Goal: Transaction & Acquisition: Obtain resource

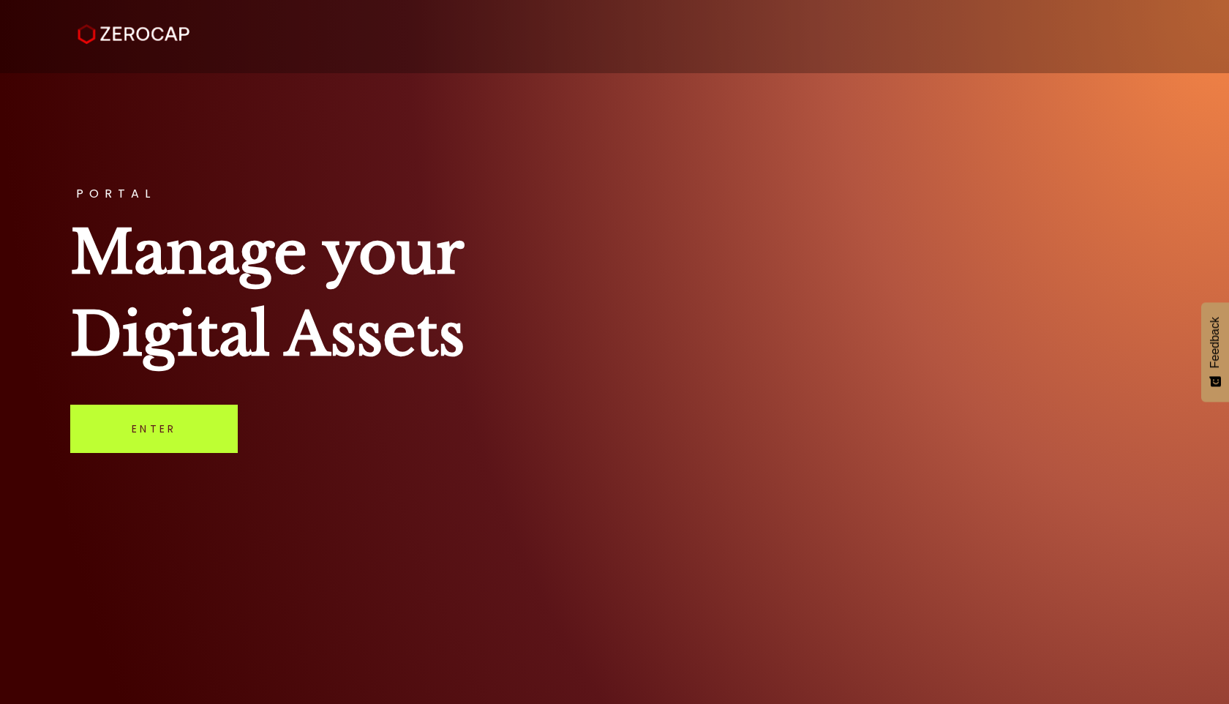
click at [133, 435] on link "Enter" at bounding box center [154, 429] width 168 height 48
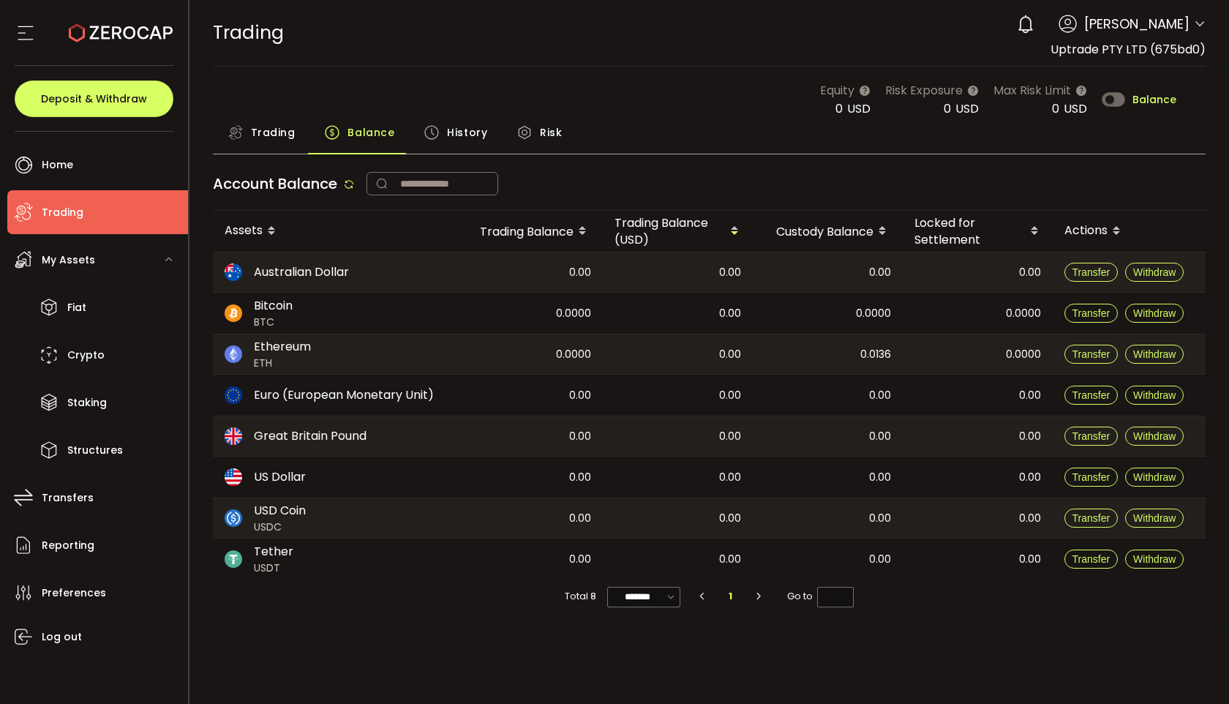
click at [1197, 22] on icon at bounding box center [1200, 24] width 12 height 12
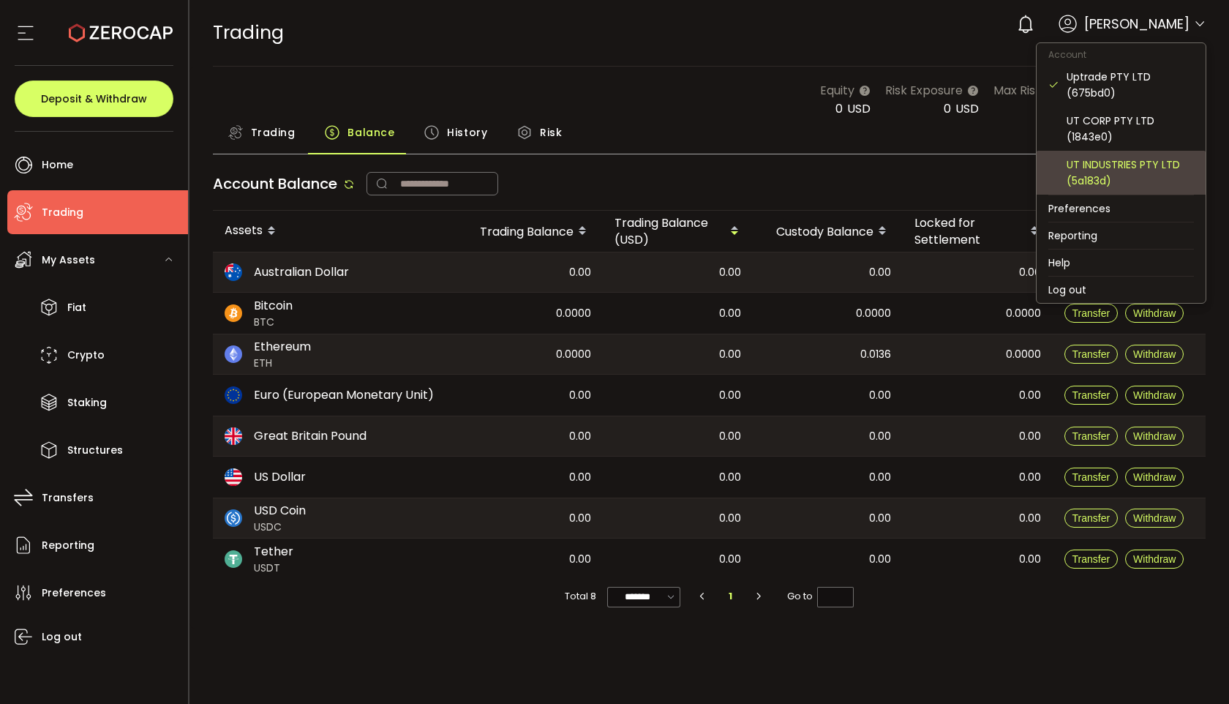
click at [1082, 164] on div "UT INDUSTRIES PTY LTD (5a183d)" at bounding box center [1130, 173] width 127 height 32
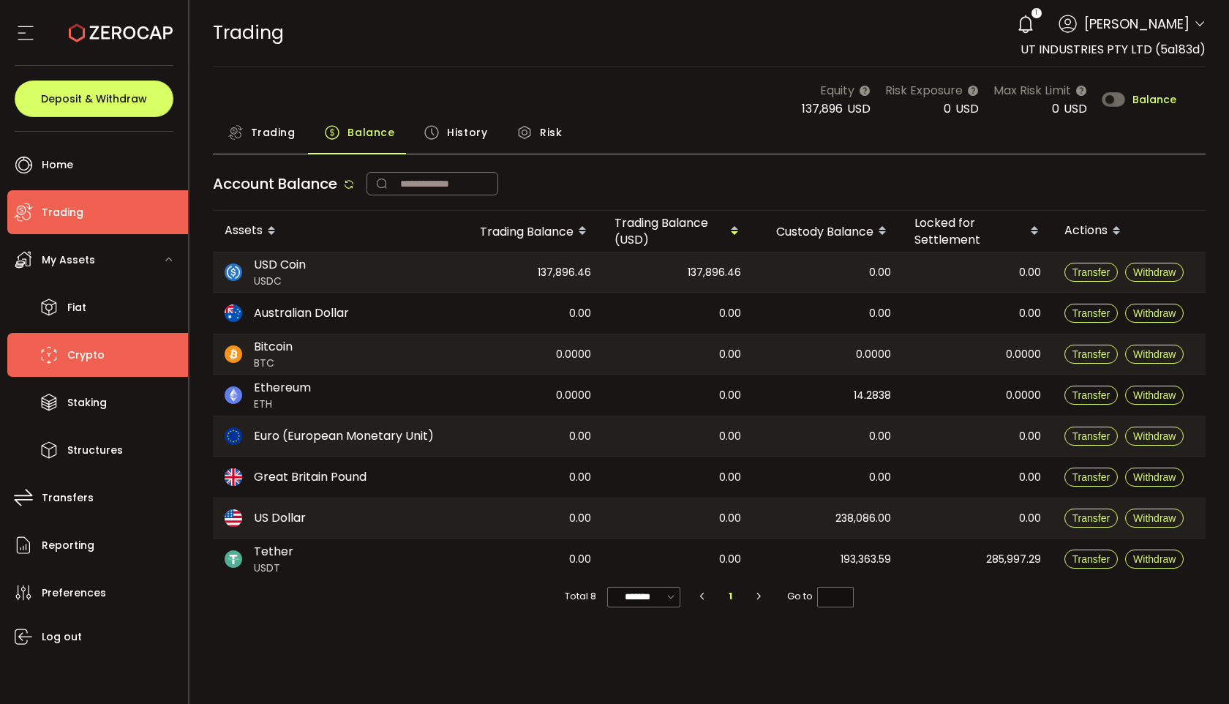
click at [101, 355] on span "Crypto" at bounding box center [85, 355] width 37 height 21
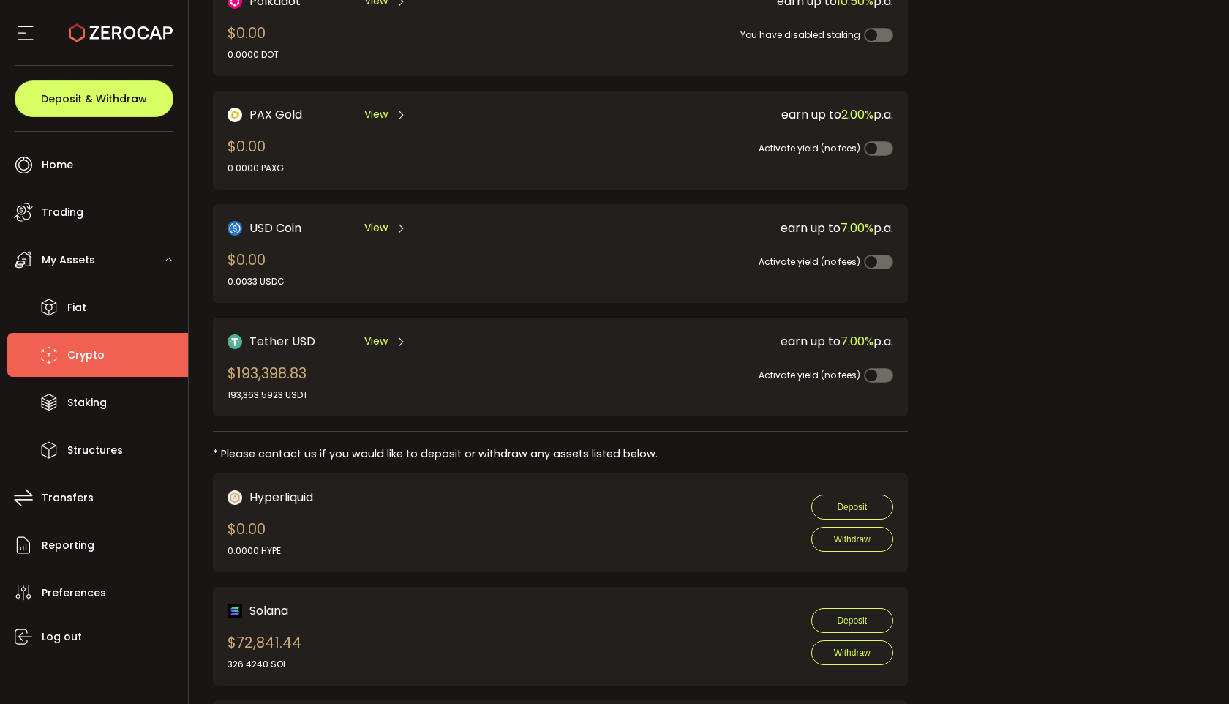
scroll to position [350, 0]
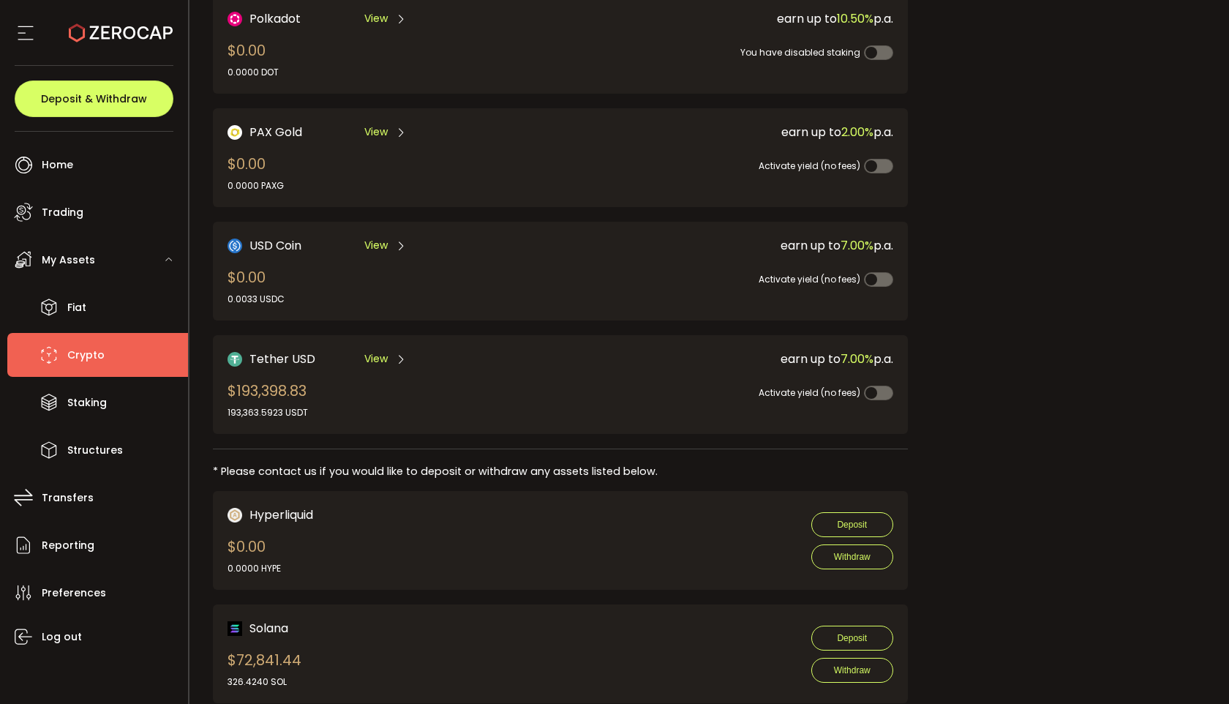
click at [374, 351] on span "View" at bounding box center [375, 358] width 23 height 15
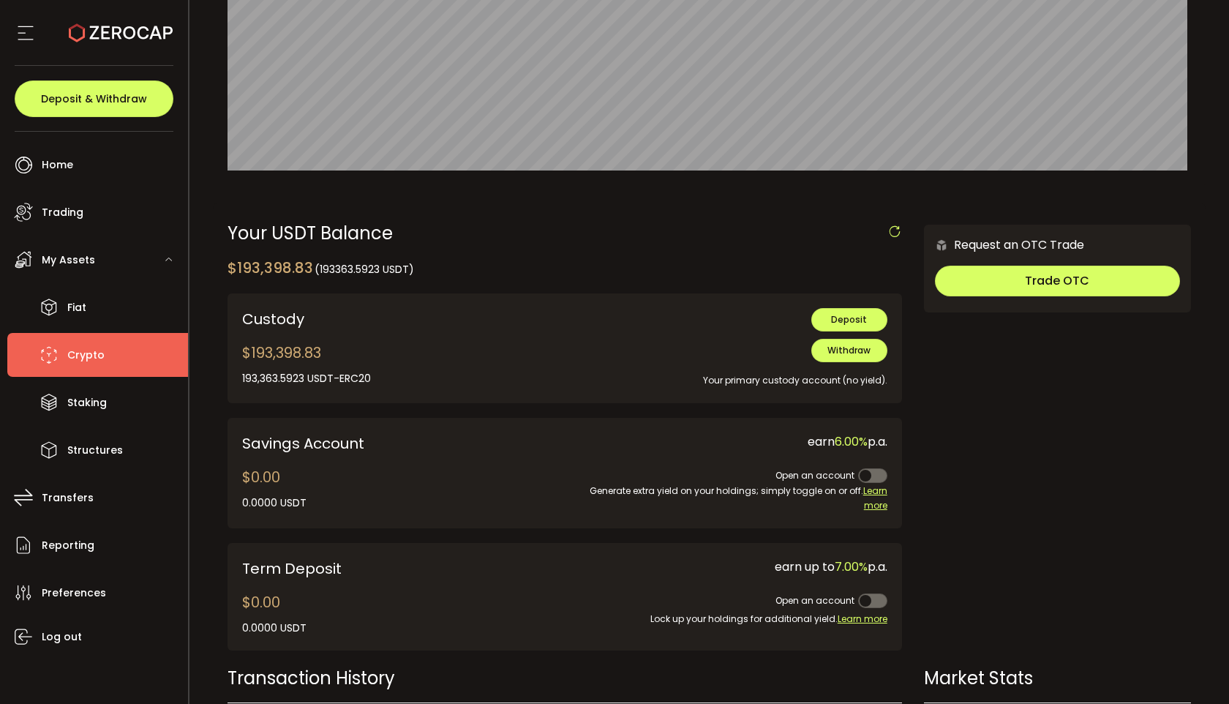
scroll to position [278, 0]
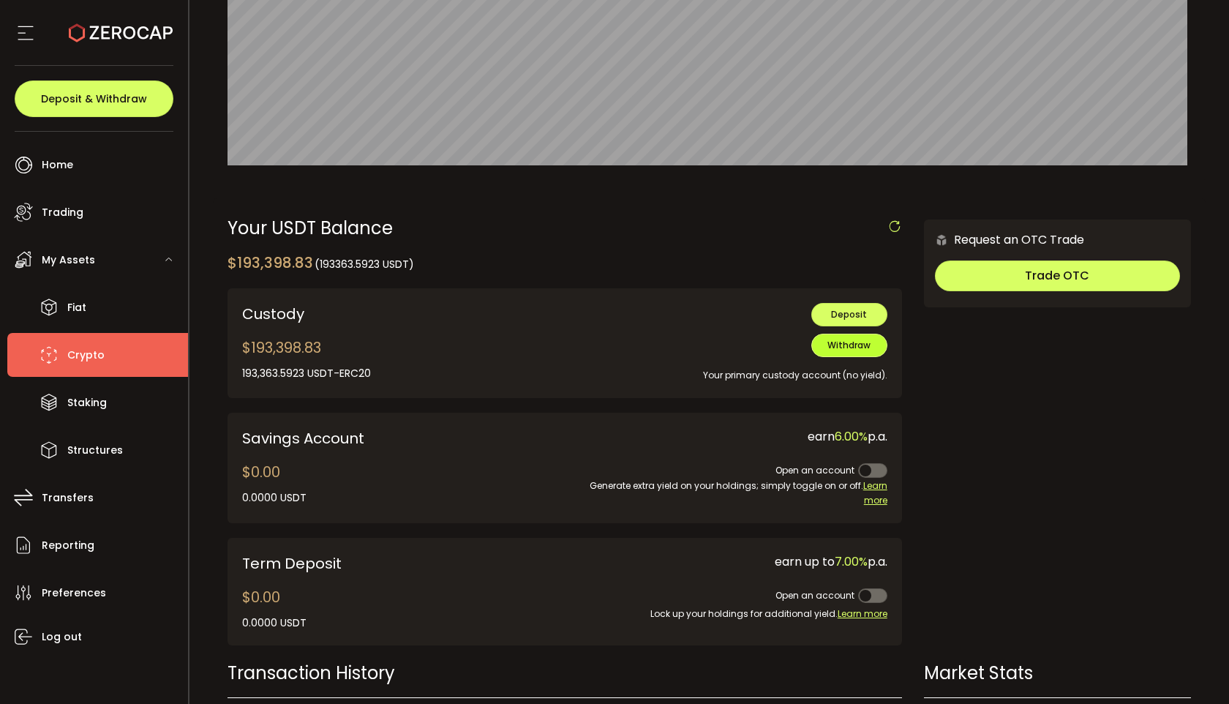
click at [844, 345] on span "Withdraw" at bounding box center [848, 345] width 43 height 12
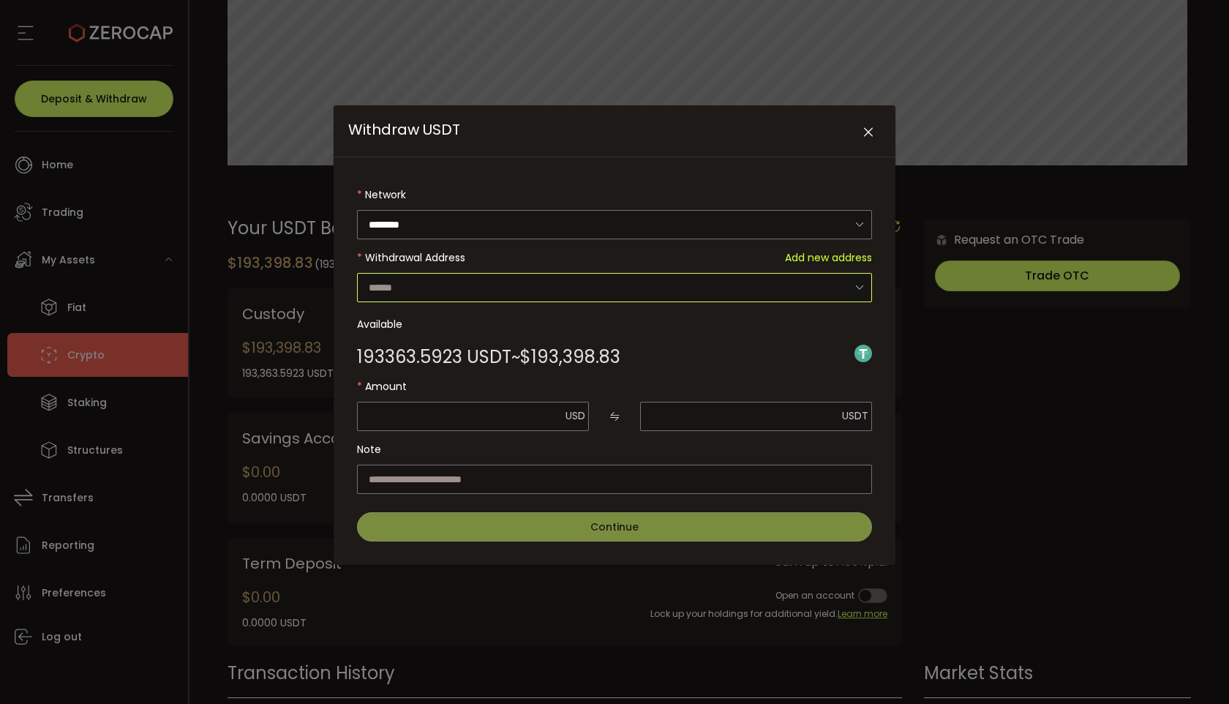
click at [591, 278] on input "Withdraw USDT" at bounding box center [614, 287] width 515 height 29
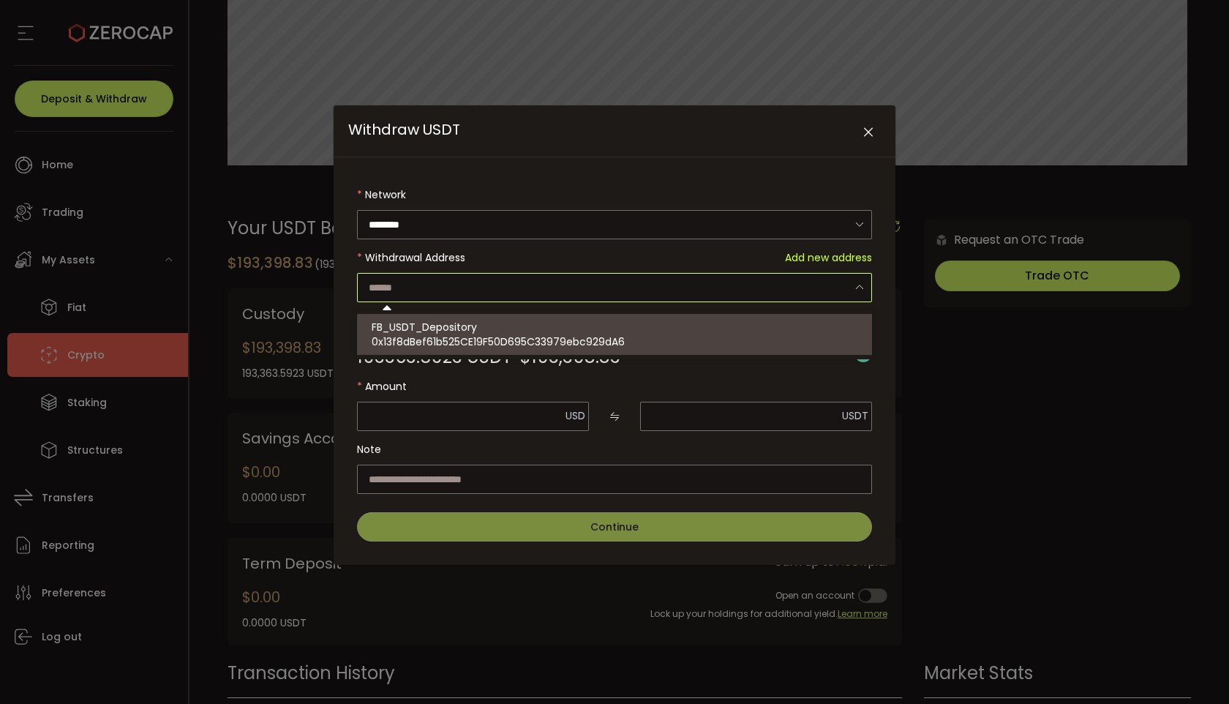
click at [530, 339] on span "0x13f8dBef61b525CE19F50D695C33979ebc929dA6" at bounding box center [498, 341] width 253 height 15
type input "**********"
click at [689, 380] on label "Amount" at bounding box center [614, 386] width 515 height 29
type input "**********"
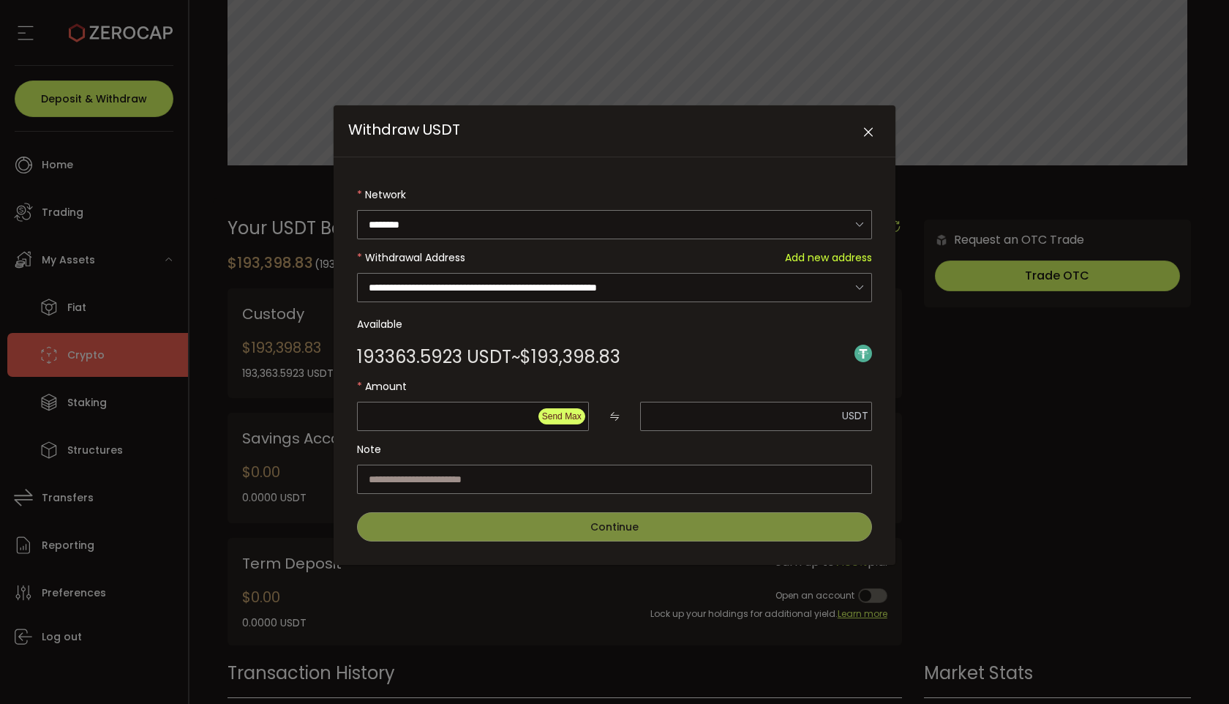
click at [555, 417] on span "Send Max" at bounding box center [562, 416] width 40 height 10
type input "*********"
type input "**********"
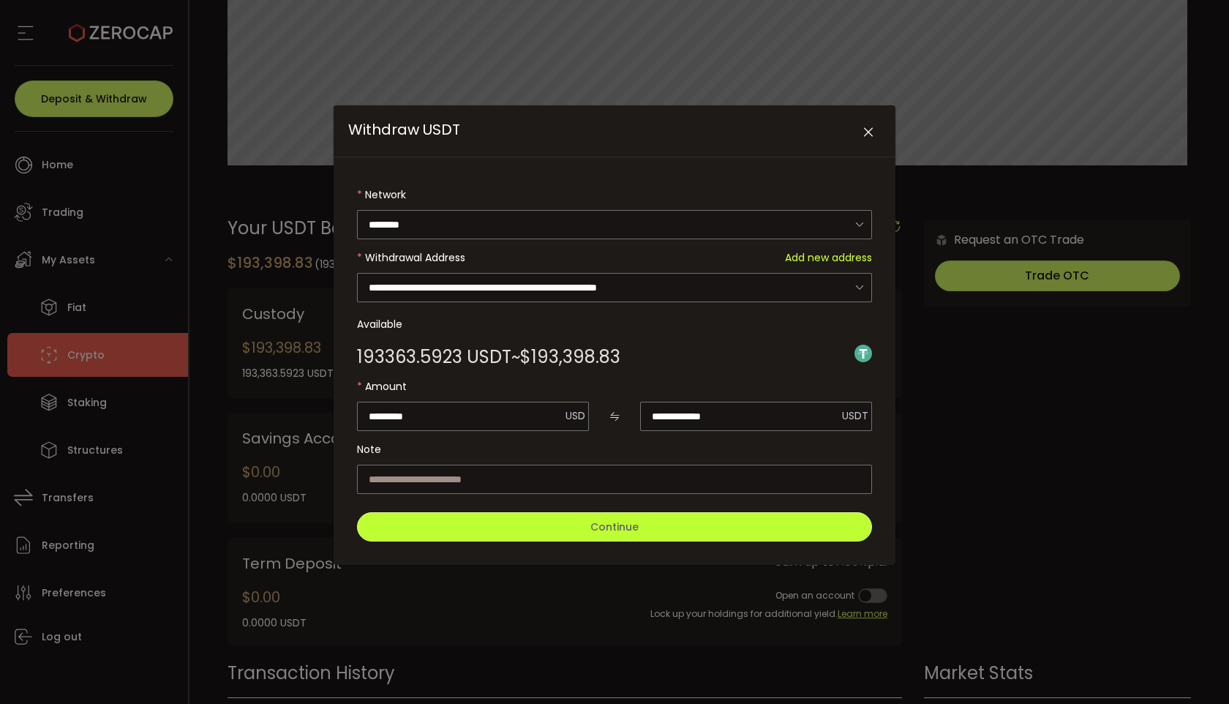
click at [576, 518] on button "Continue" at bounding box center [614, 526] width 515 height 29
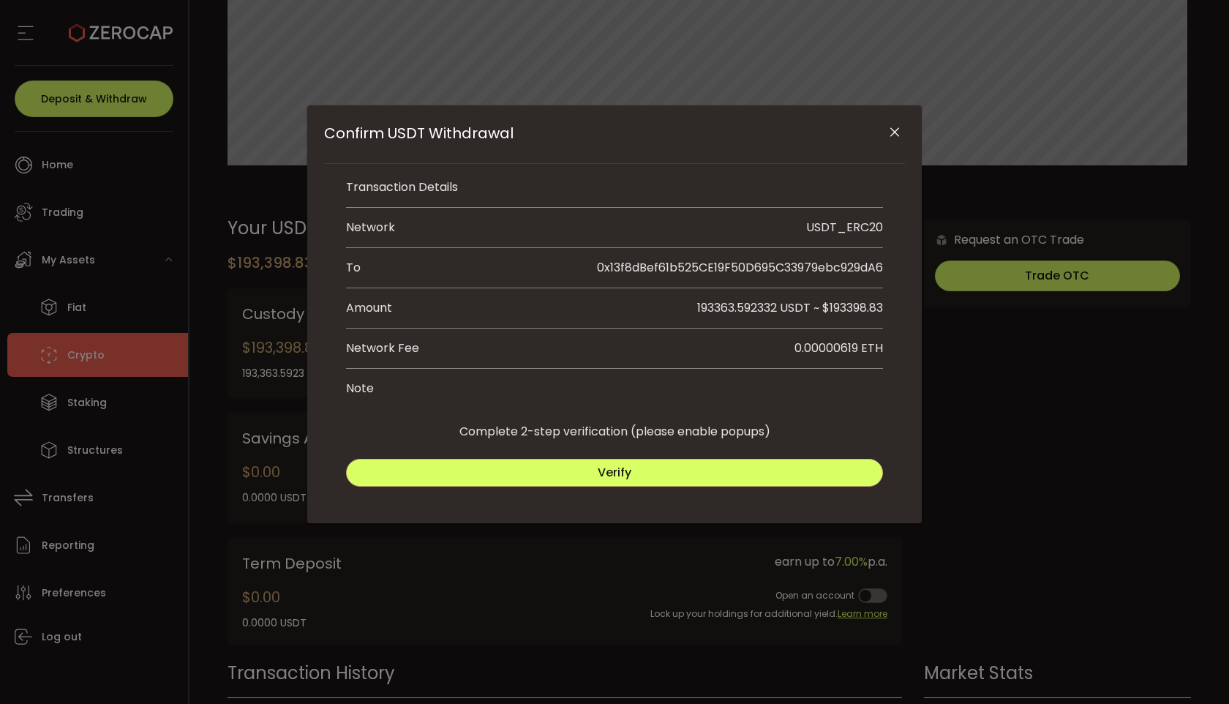
click at [618, 305] on div "193363.592332 USDT ~ $193398.83" at bounding box center [749, 308] width 269 height 18
click at [567, 470] on button "Verify" at bounding box center [614, 473] width 537 height 28
click at [709, 468] on button "Submit" at bounding box center [750, 473] width 265 height 28
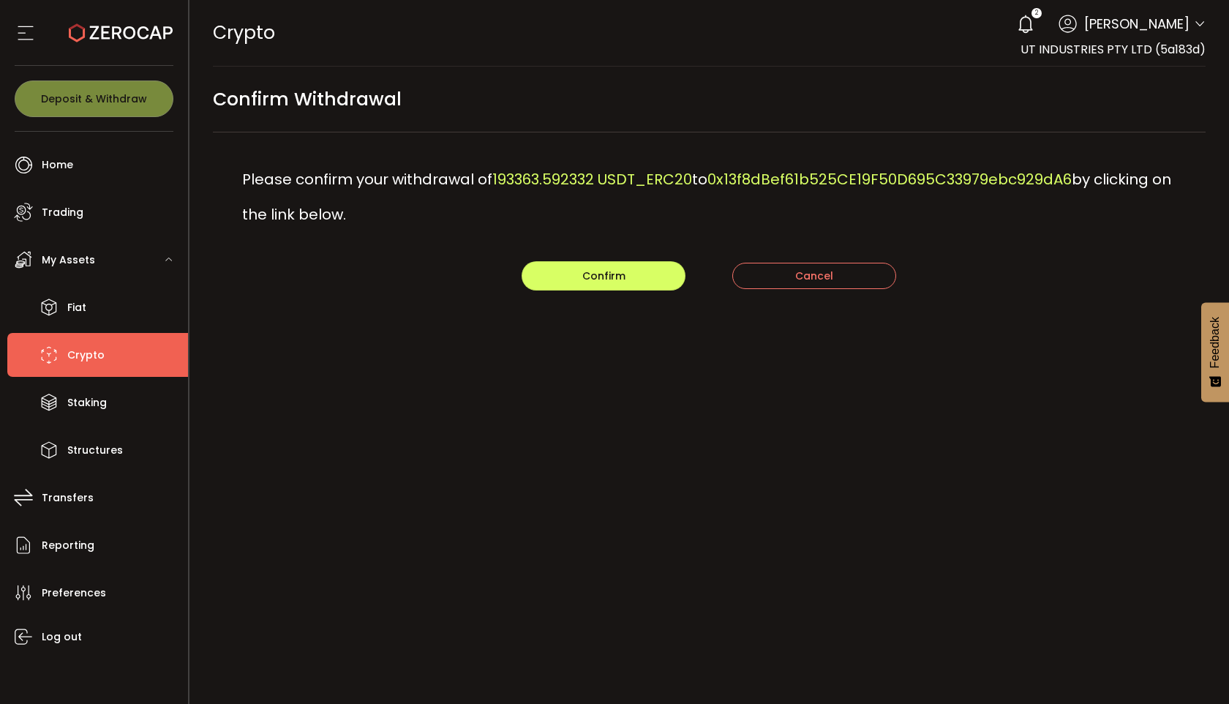
click at [617, 223] on div "Please confirm your withdrawal of 193363.592332 USDT_ERC20 to 0x13f8dBef61b525C…" at bounding box center [710, 196] width 994 height 129
click at [579, 277] on button "Confirm" at bounding box center [604, 275] width 164 height 29
